Goal: Check status

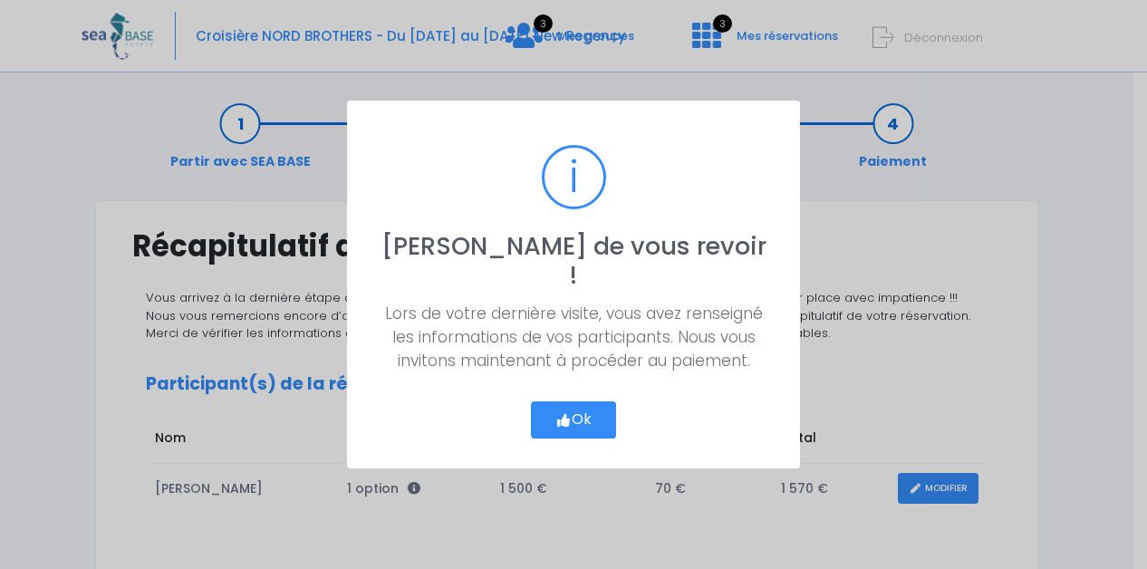
click at [594, 406] on button "Ok" at bounding box center [573, 421] width 85 height 38
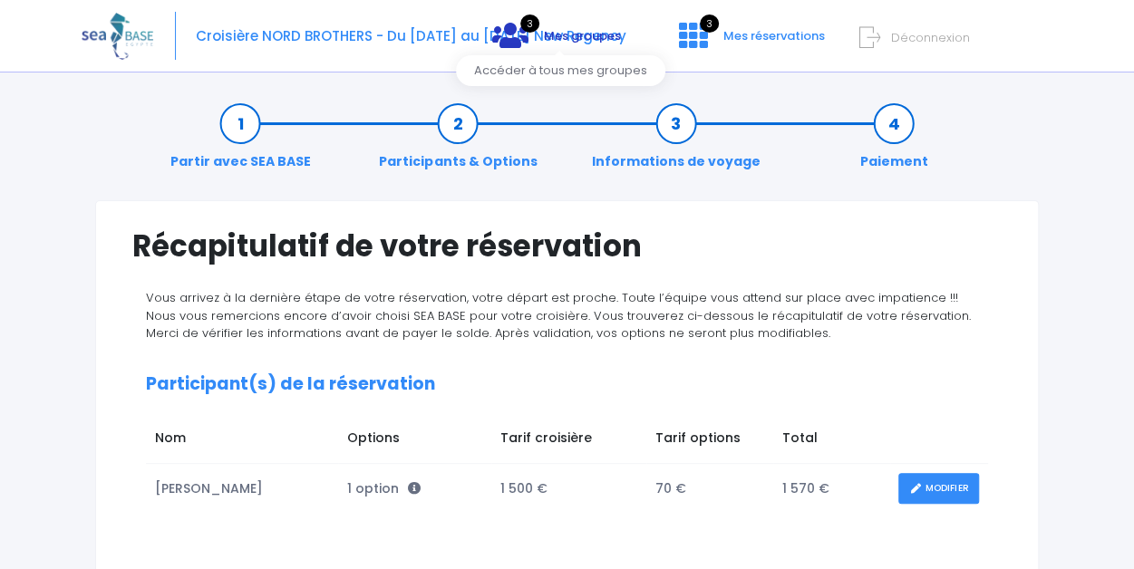
click at [546, 34] on link "3 Mes groupes" at bounding box center [557, 42] width 158 height 17
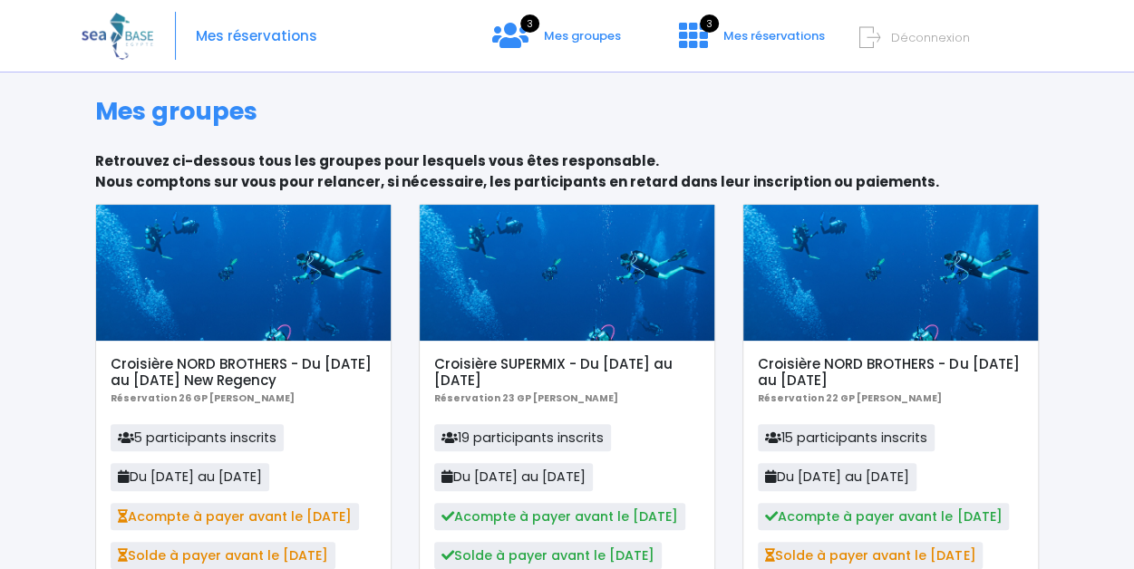
scroll to position [164, 0]
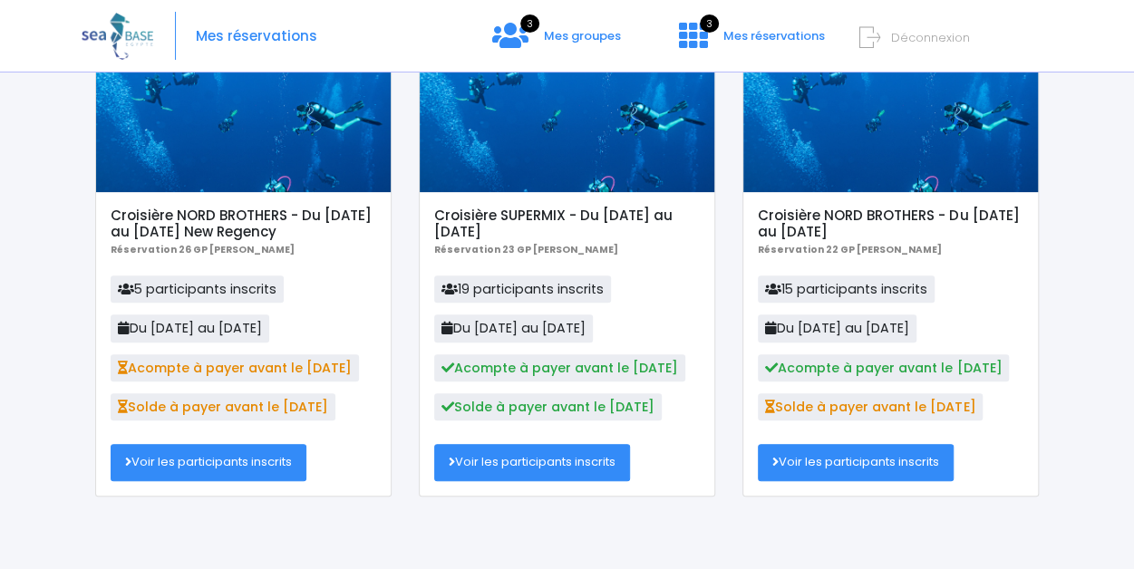
click at [258, 465] on link "Voir les participants inscrits" at bounding box center [209, 462] width 196 height 36
